Goal: Information Seeking & Learning: Learn about a topic

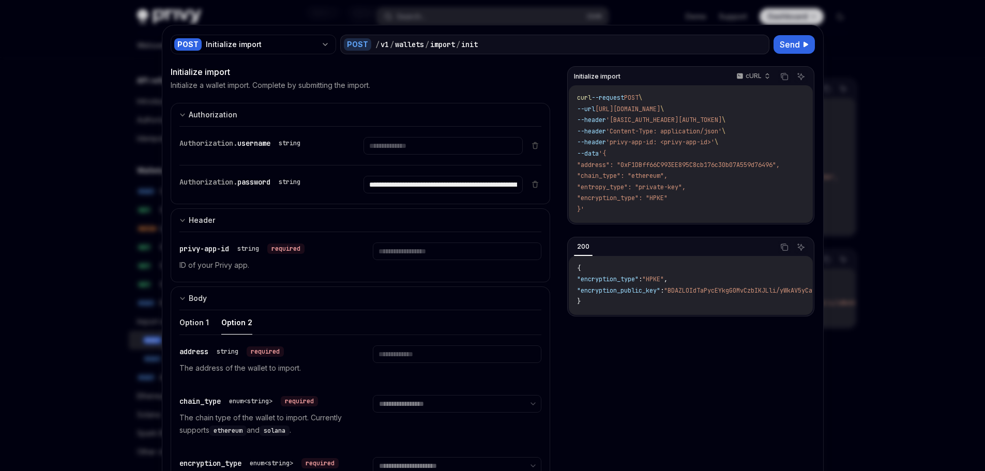
scroll to position [110, 0]
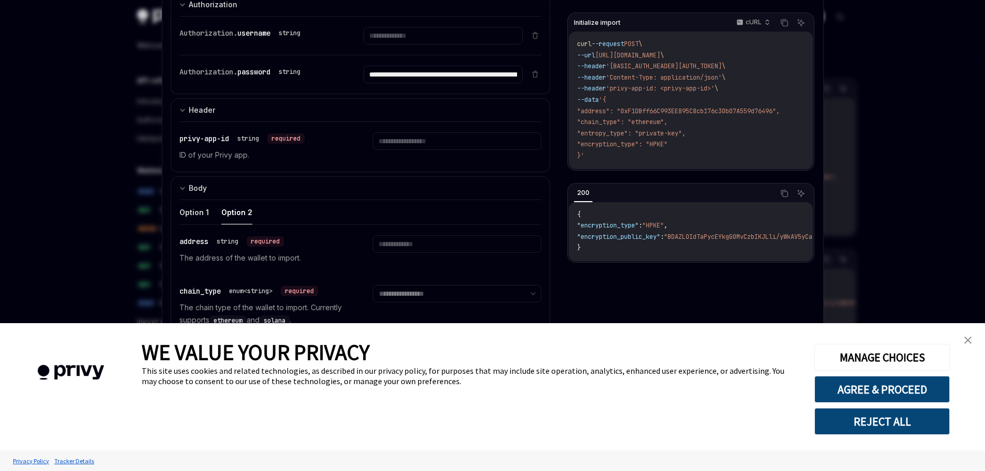
click at [110, 111] on div at bounding box center [492, 235] width 985 height 471
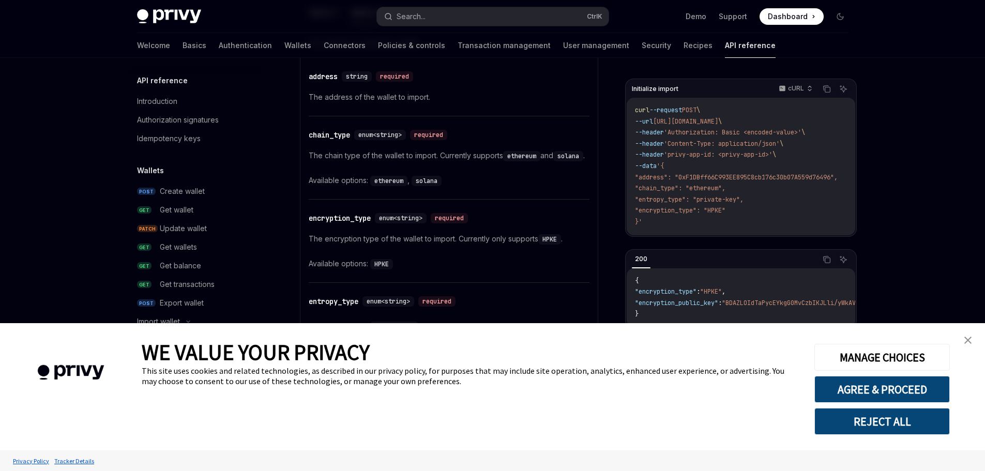
click at [964, 339] on link "close banner" at bounding box center [968, 340] width 21 height 21
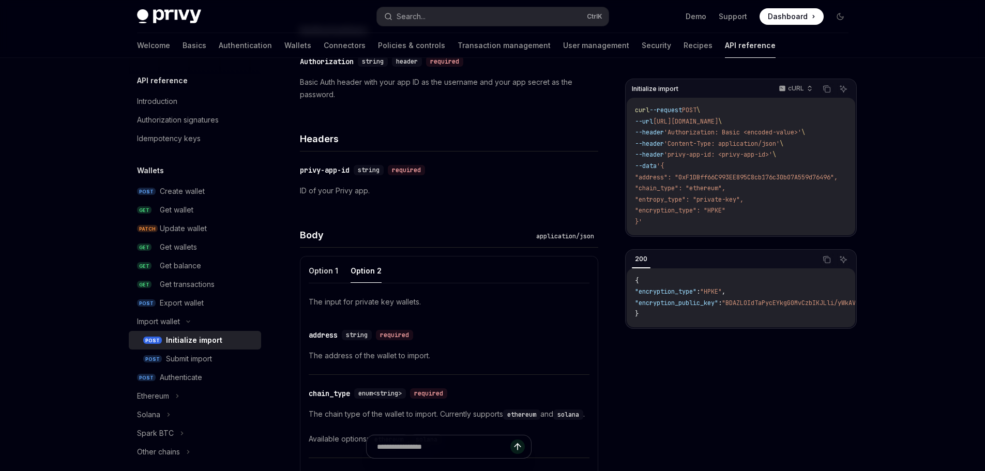
scroll to position [68, 0]
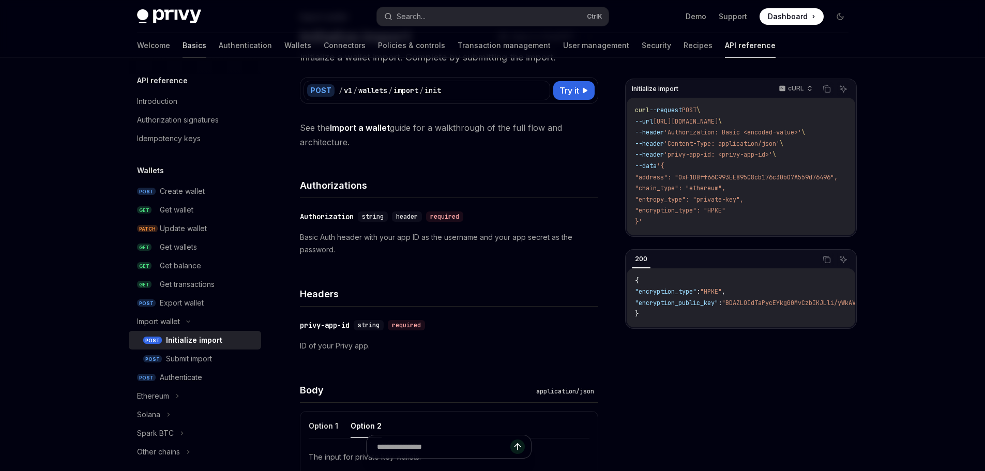
click at [183, 50] on link "Basics" at bounding box center [195, 45] width 24 height 25
click at [219, 52] on link "Authentication" at bounding box center [245, 45] width 53 height 25
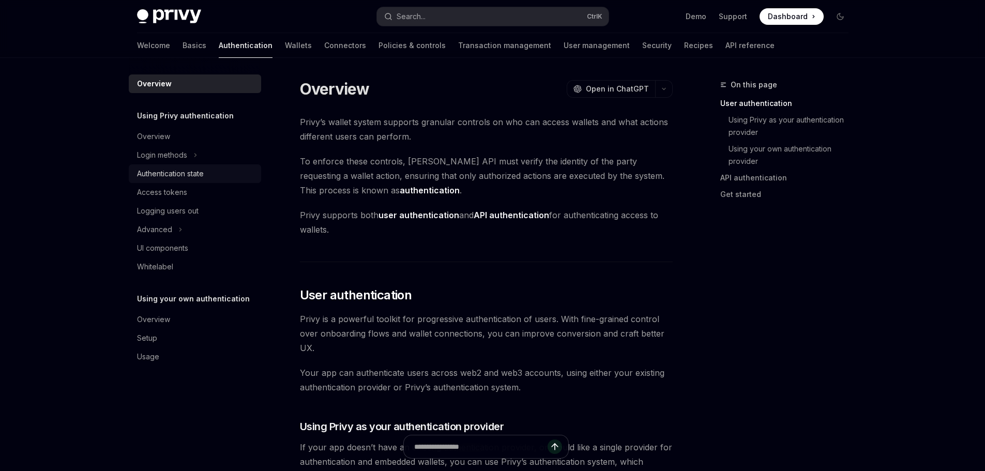
click at [220, 174] on div "Authentication state" at bounding box center [196, 174] width 118 height 12
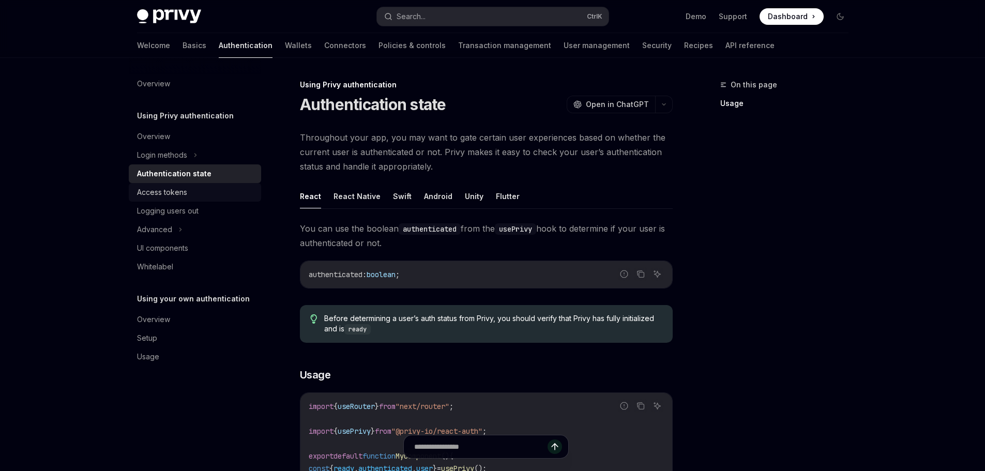
click at [214, 190] on div "Access tokens" at bounding box center [196, 192] width 118 height 12
type textarea "*"
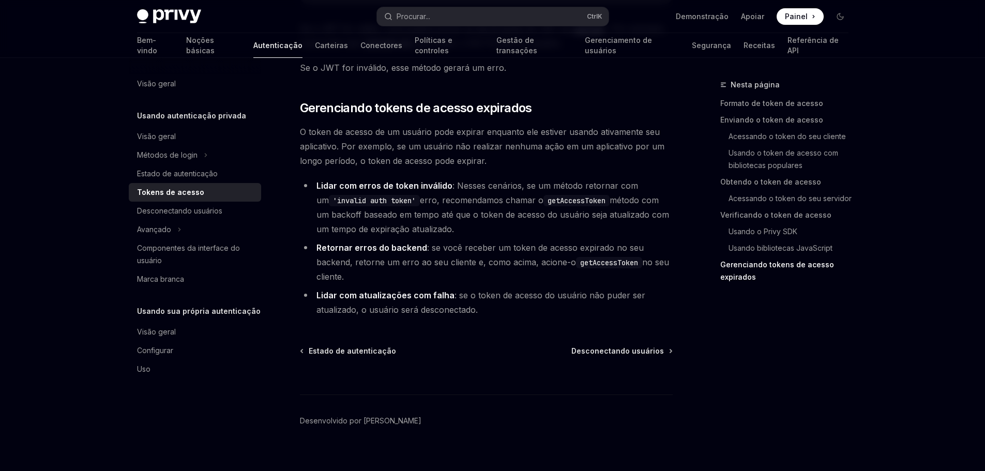
scroll to position [2948, 0]
